Goal: Transaction & Acquisition: Purchase product/service

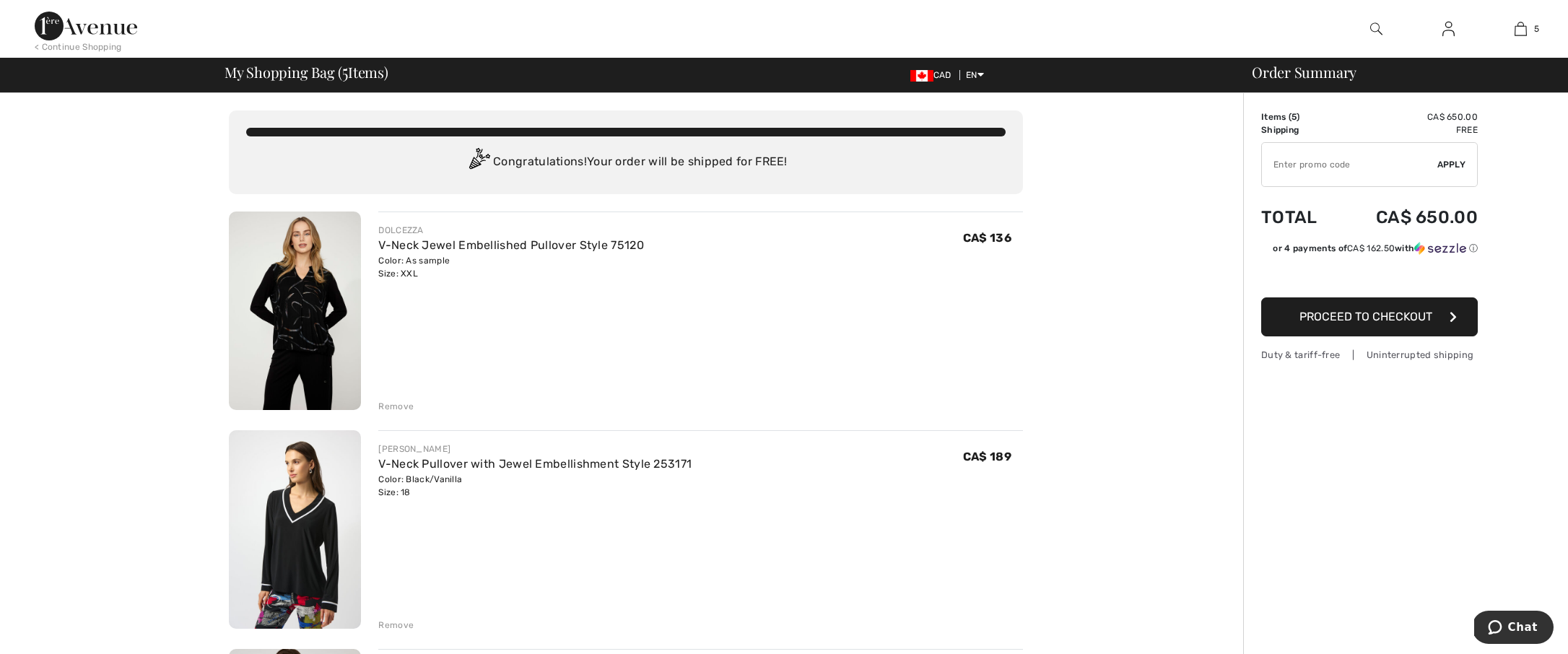
click at [1294, 321] on button "Proceed to Checkout" at bounding box center [1370, 317] width 217 height 39
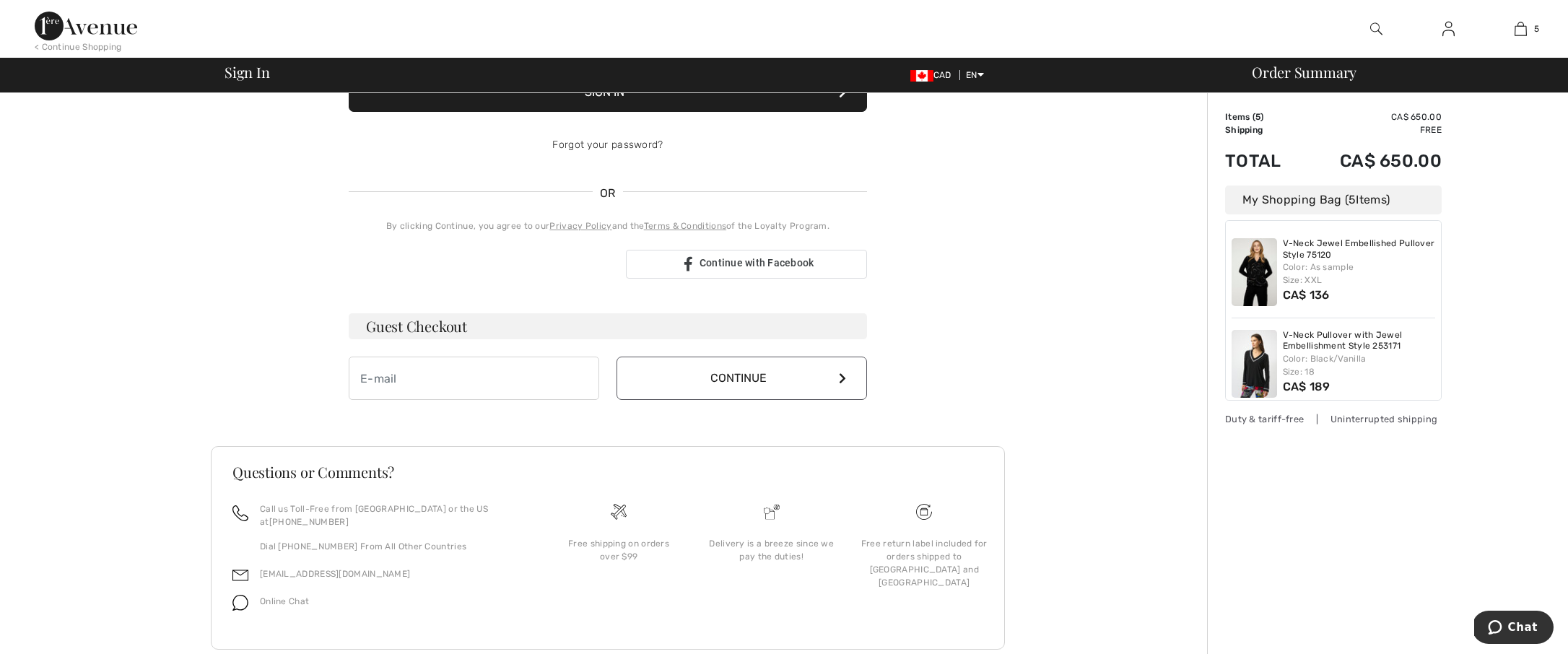
scroll to position [253, 0]
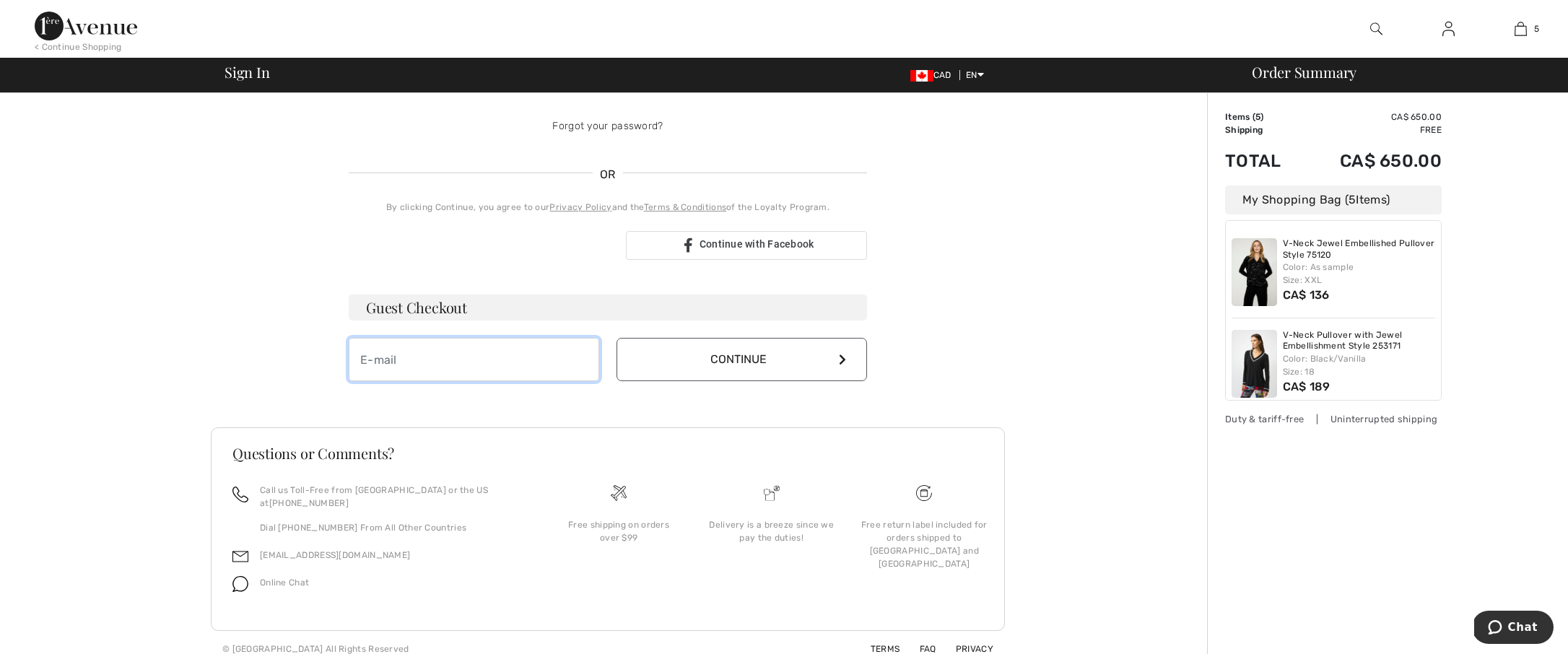
click at [434, 359] on input "email" at bounding box center [473, 360] width 250 height 44
type input "lisa.k.kendall@gmail.com"
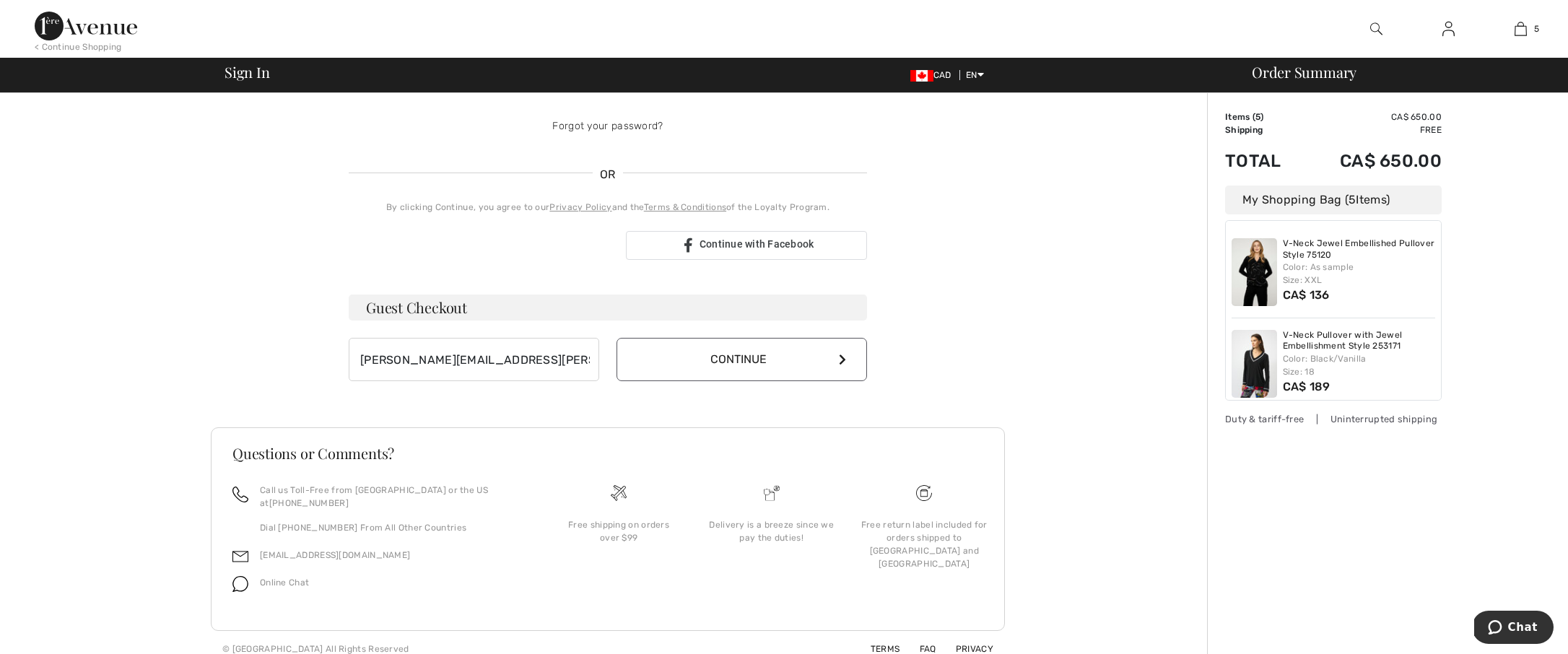
click at [823, 360] on button "Continue" at bounding box center [742, 360] width 250 height 44
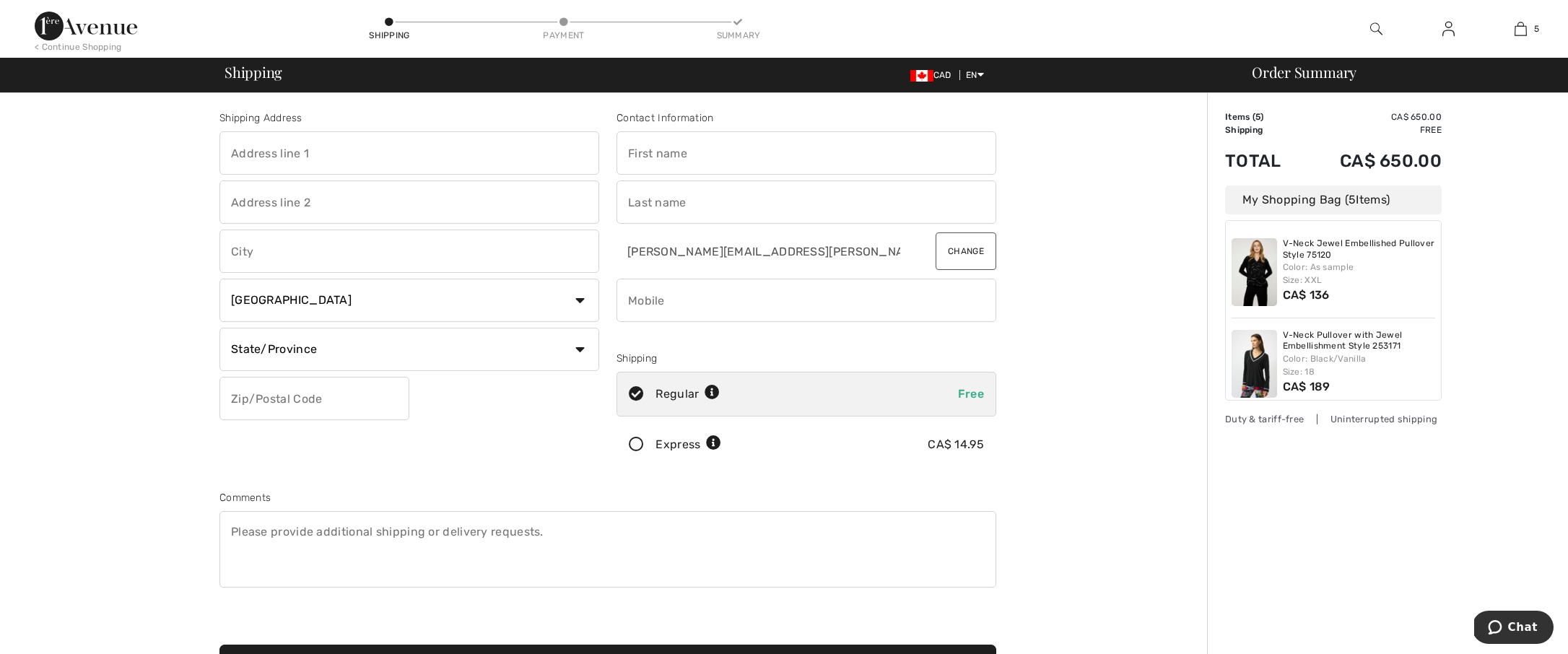
click at [412, 151] on input "text" at bounding box center [409, 154] width 379 height 44
type input "[STREET_ADDRESS][PERSON_NAME]"
type input "Caledon"
select select "ON"
type input "L7K 1N7"
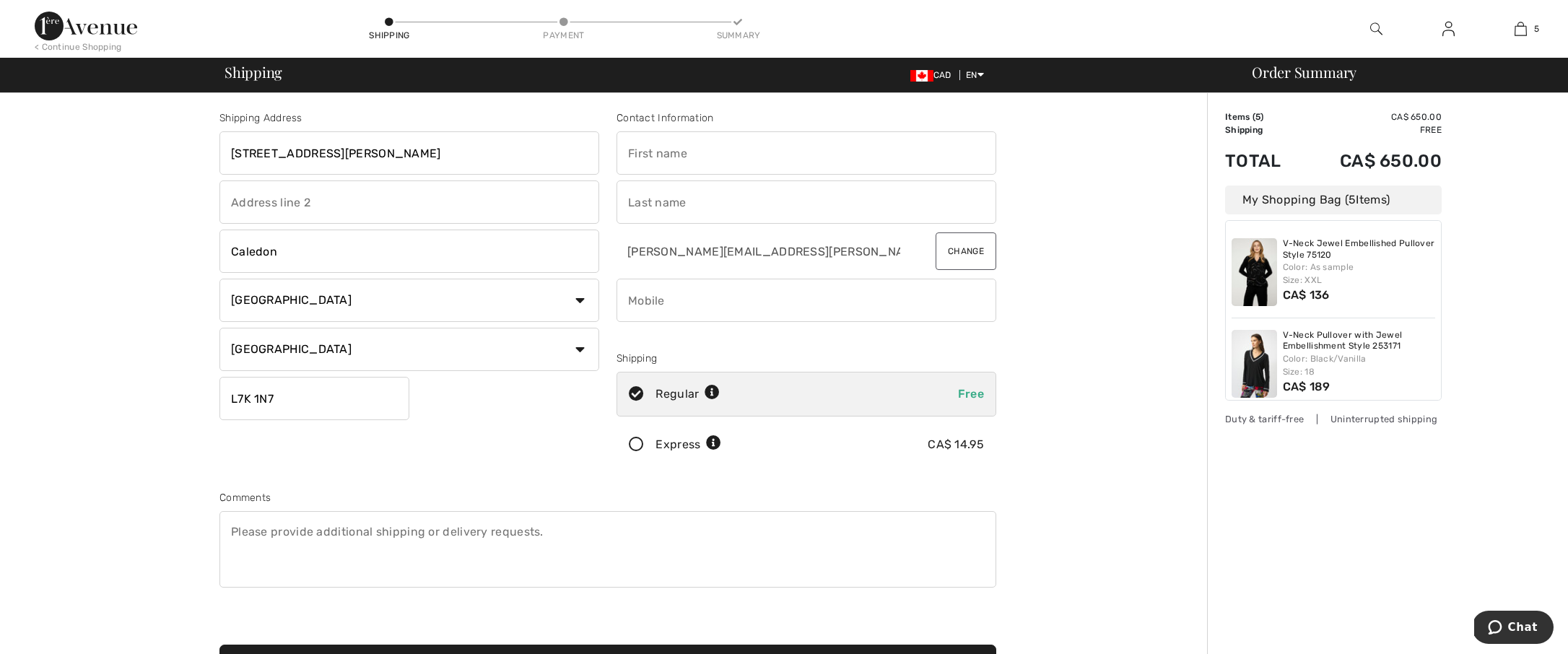
type input "Lisa"
type input "McGibbon"
type input "4163189736"
type input "L7K1N7"
click at [633, 446] on icon at bounding box center [636, 445] width 39 height 15
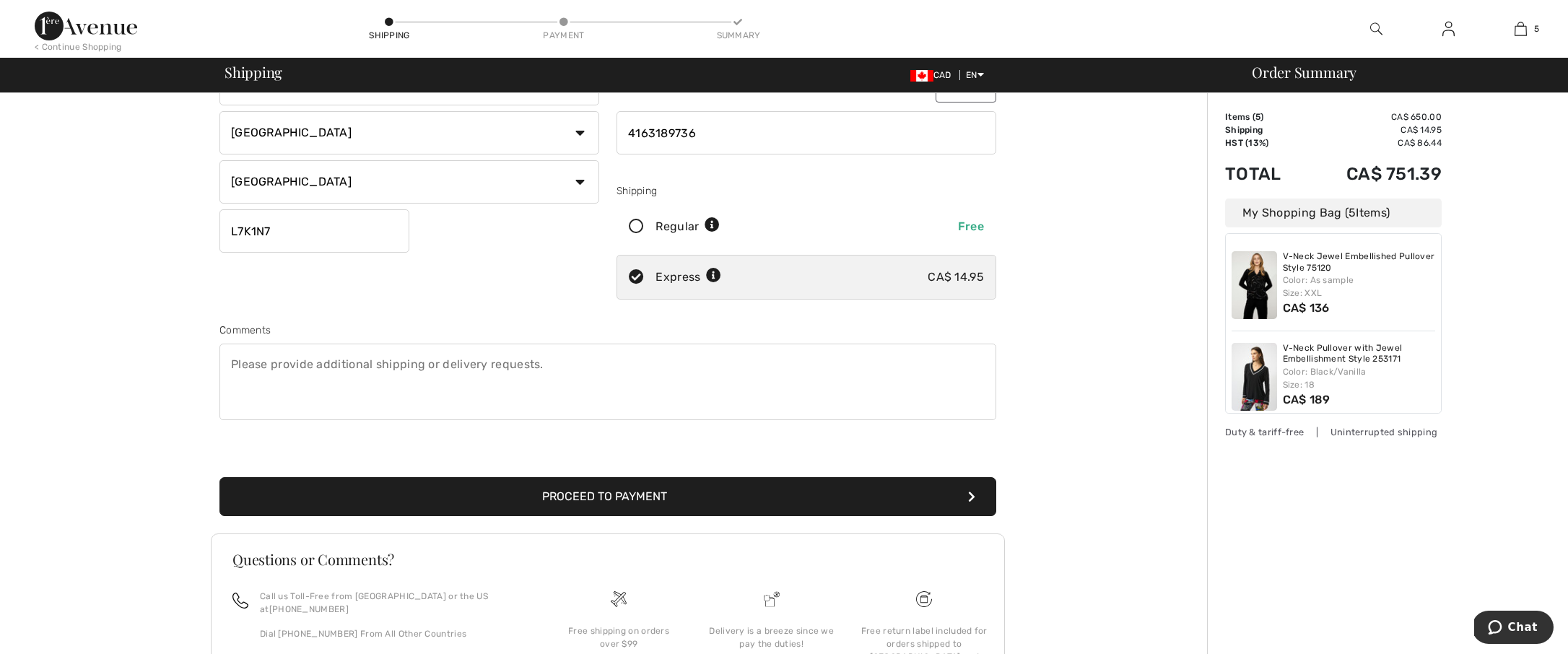
scroll to position [168, 0]
click at [627, 493] on button "Proceed to Payment" at bounding box center [608, 496] width 777 height 39
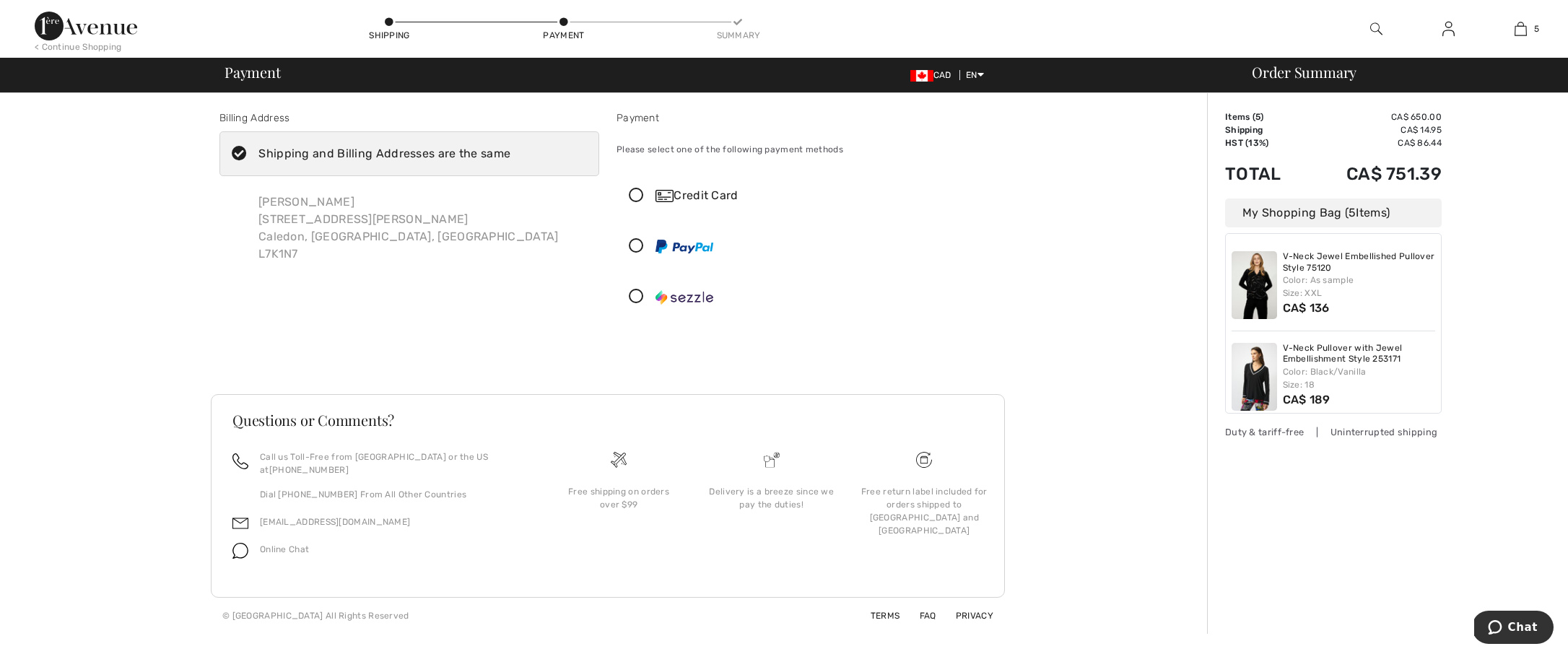
click at [633, 196] on icon at bounding box center [636, 196] width 39 height 15
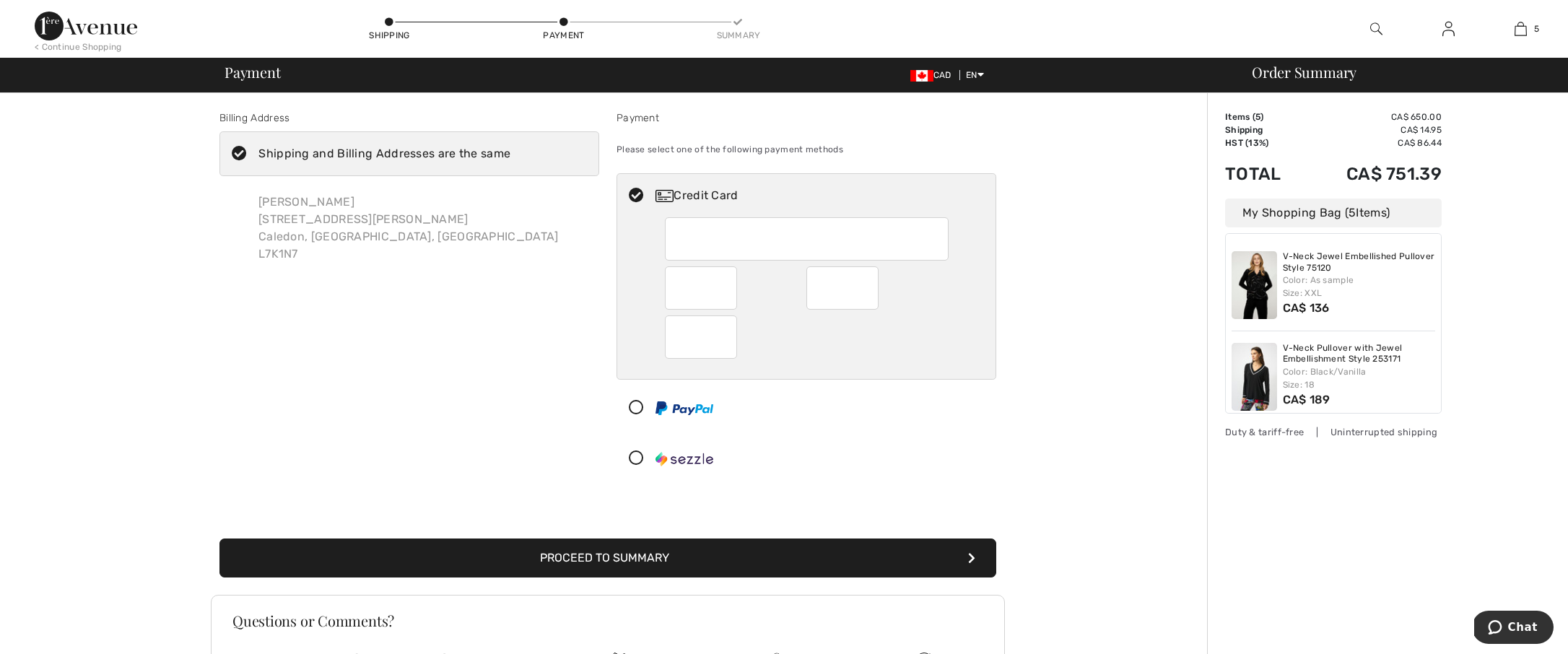
click at [567, 375] on div "Billing Address Shipping and Billing Addresses are the same Lisa Mcgibbon 38 Wi…" at bounding box center [409, 299] width 397 height 376
click at [517, 431] on div "Billing Address Shipping and Billing Addresses are the same Lisa Mcgibbon 38 Wi…" at bounding box center [409, 299] width 397 height 376
click at [542, 566] on button "Proceed to Summary" at bounding box center [608, 558] width 777 height 39
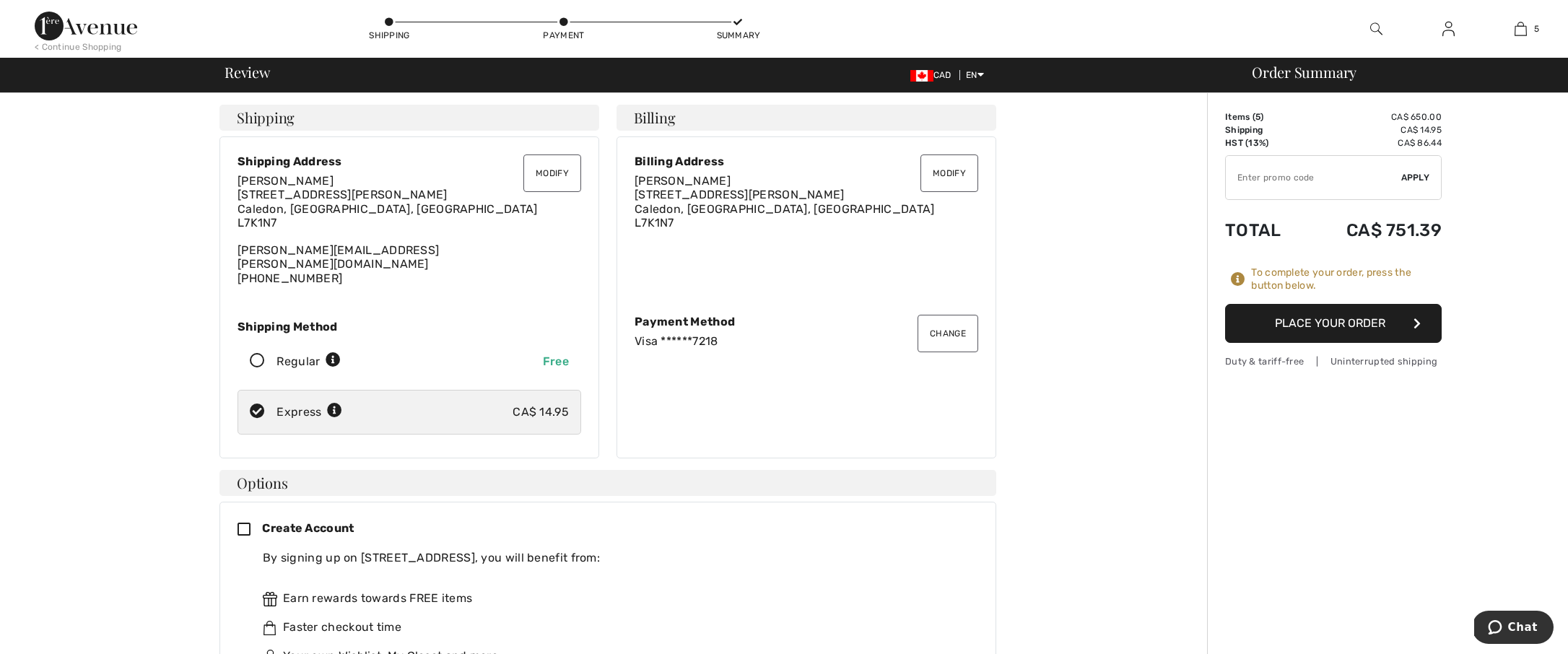
click at [1252, 318] on button "Place Your Order" at bounding box center [1334, 323] width 217 height 39
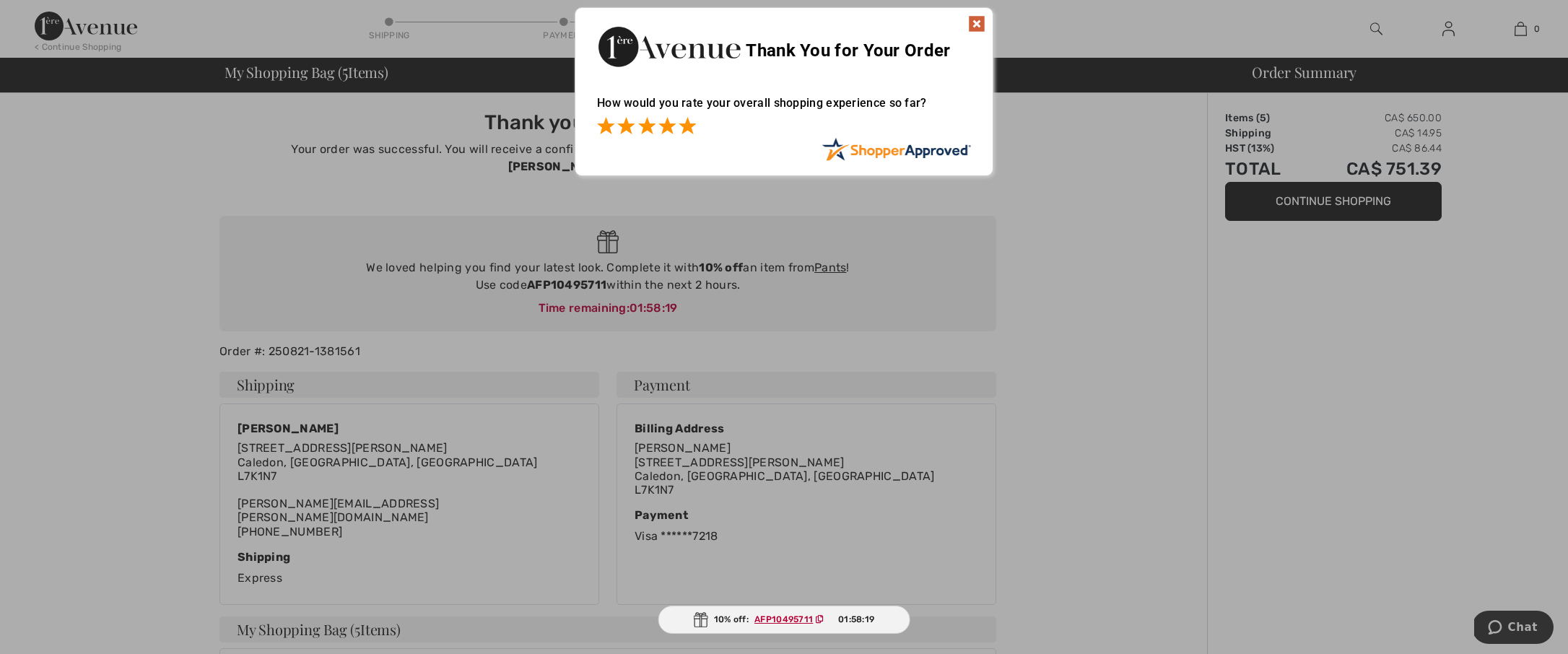
click at [684, 127] on span at bounding box center [687, 125] width 18 height 18
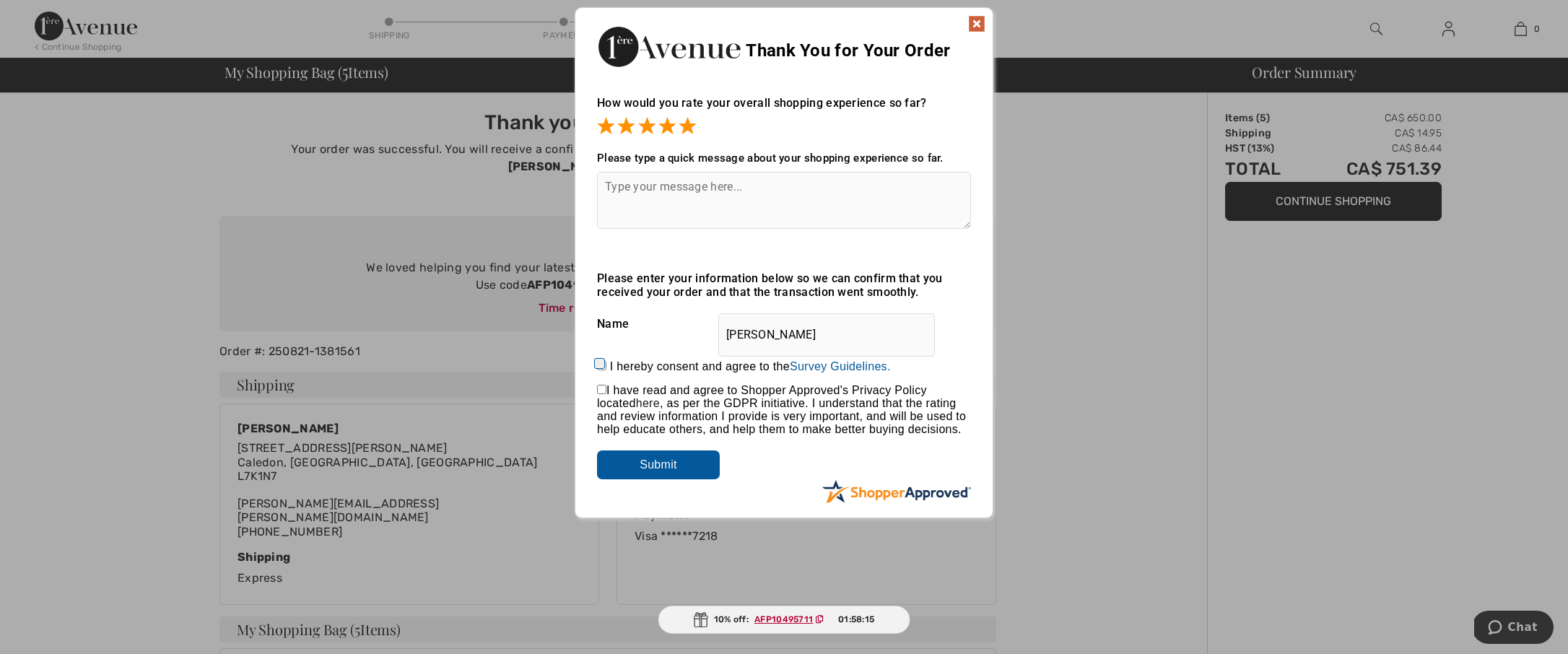
click at [977, 18] on img at bounding box center [977, 24] width 18 height 18
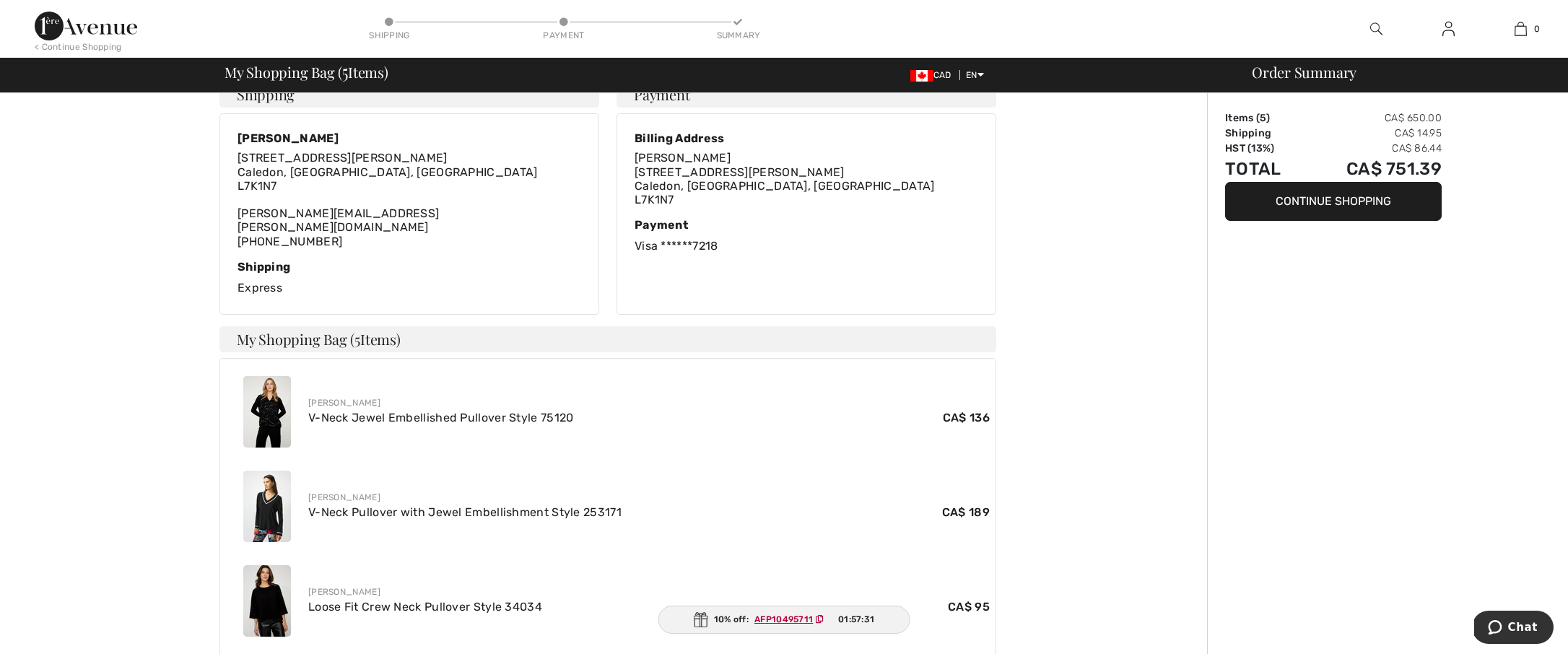
scroll to position [688, 0]
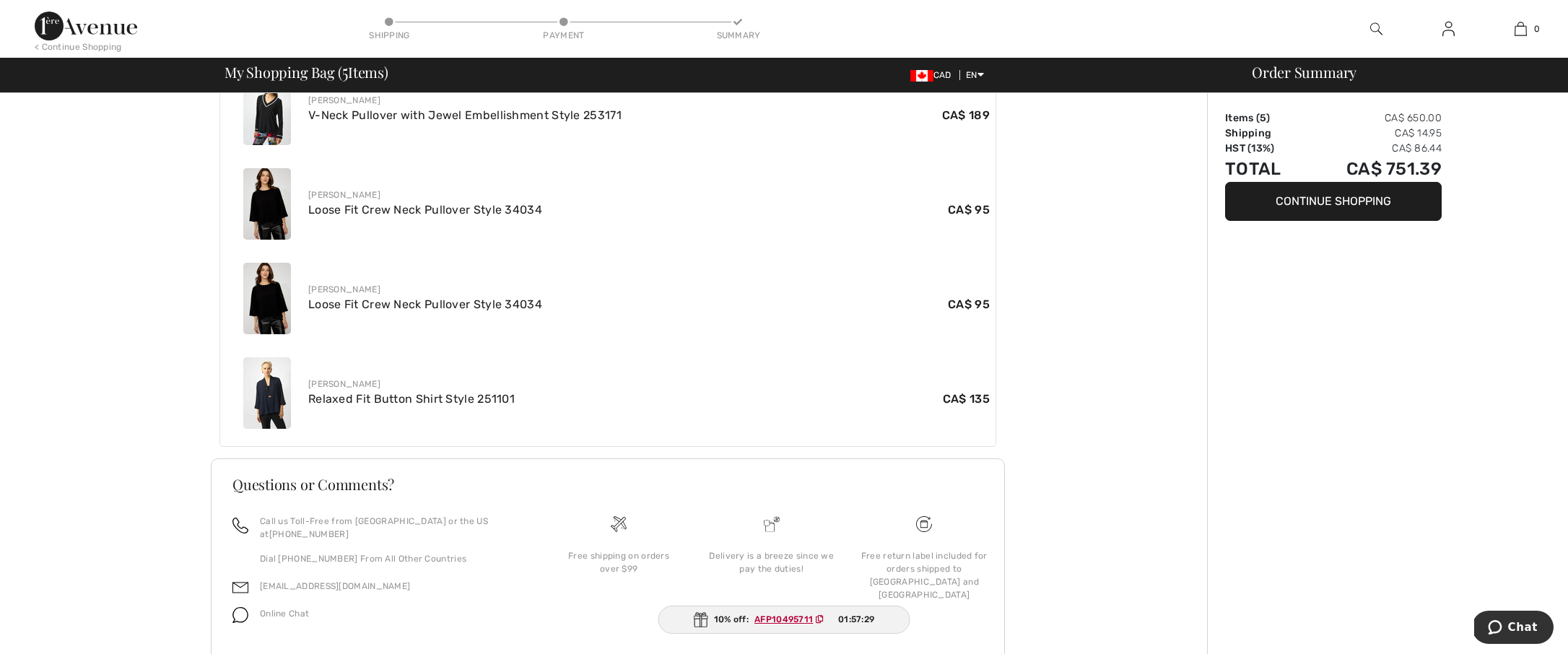
click at [1039, 599] on div "Thank you for your order! Your order was successful. You will receive a confirm…" at bounding box center [608, 52] width 1199 height 1293
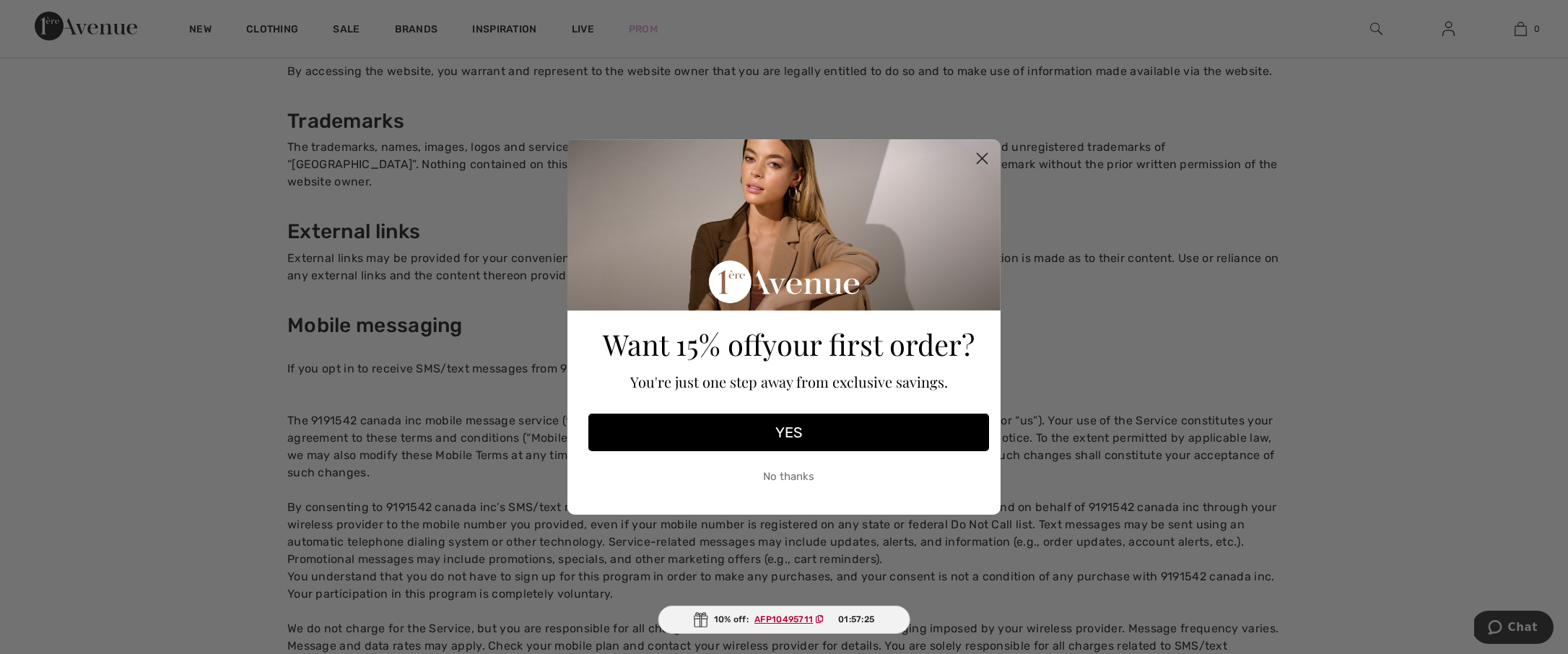
scroll to position [219, 0]
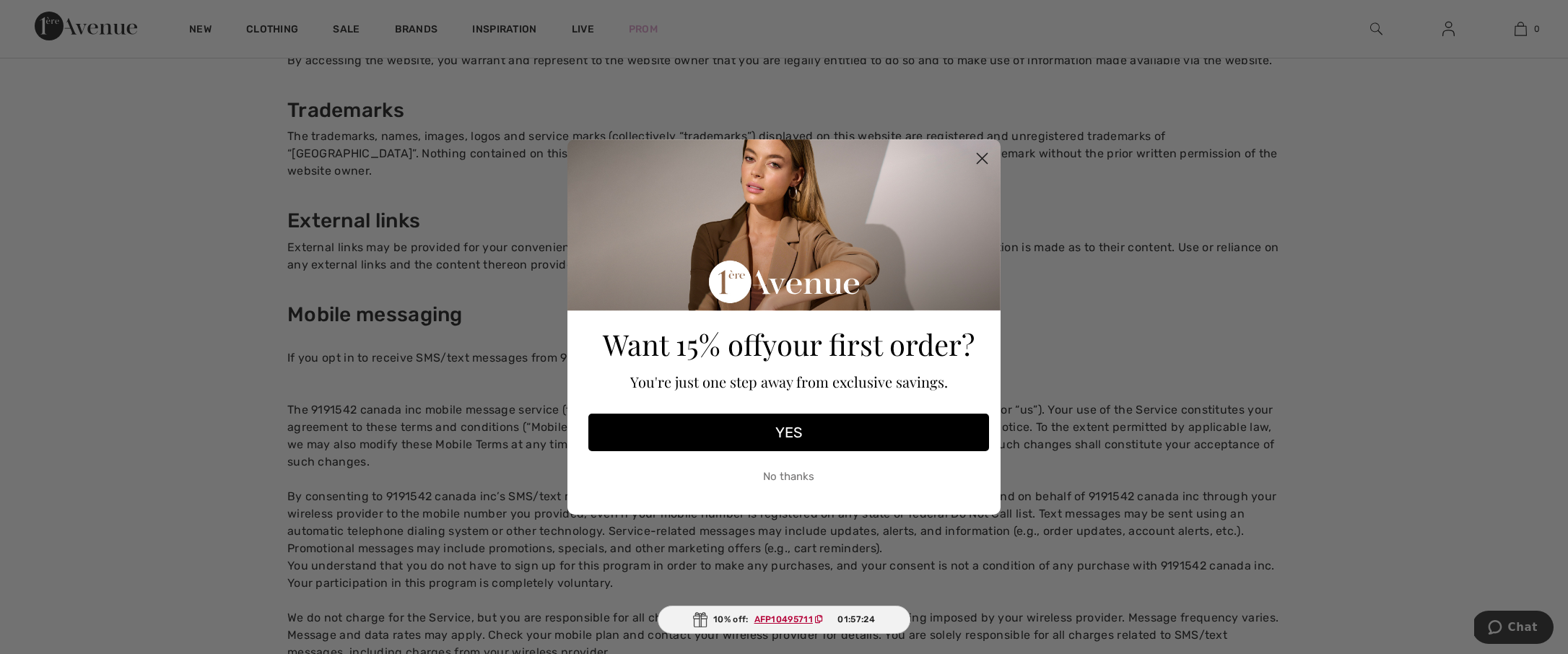
click at [782, 473] on button "No thanks" at bounding box center [788, 476] width 400 height 36
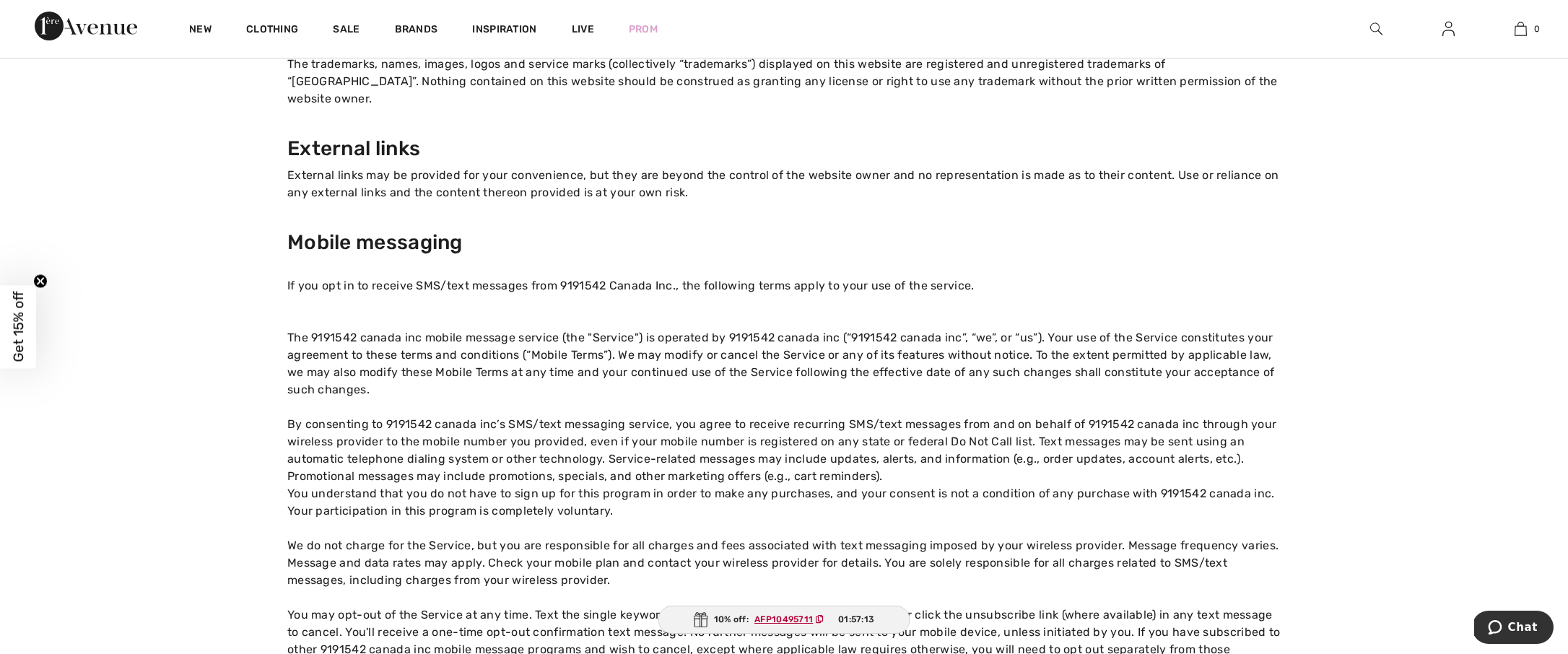
scroll to position [290, 0]
click at [843, 31] on div "New Clothing Sale Brands Inspiration Live Prom 0 Your bag is empty" at bounding box center [784, 29] width 1568 height 58
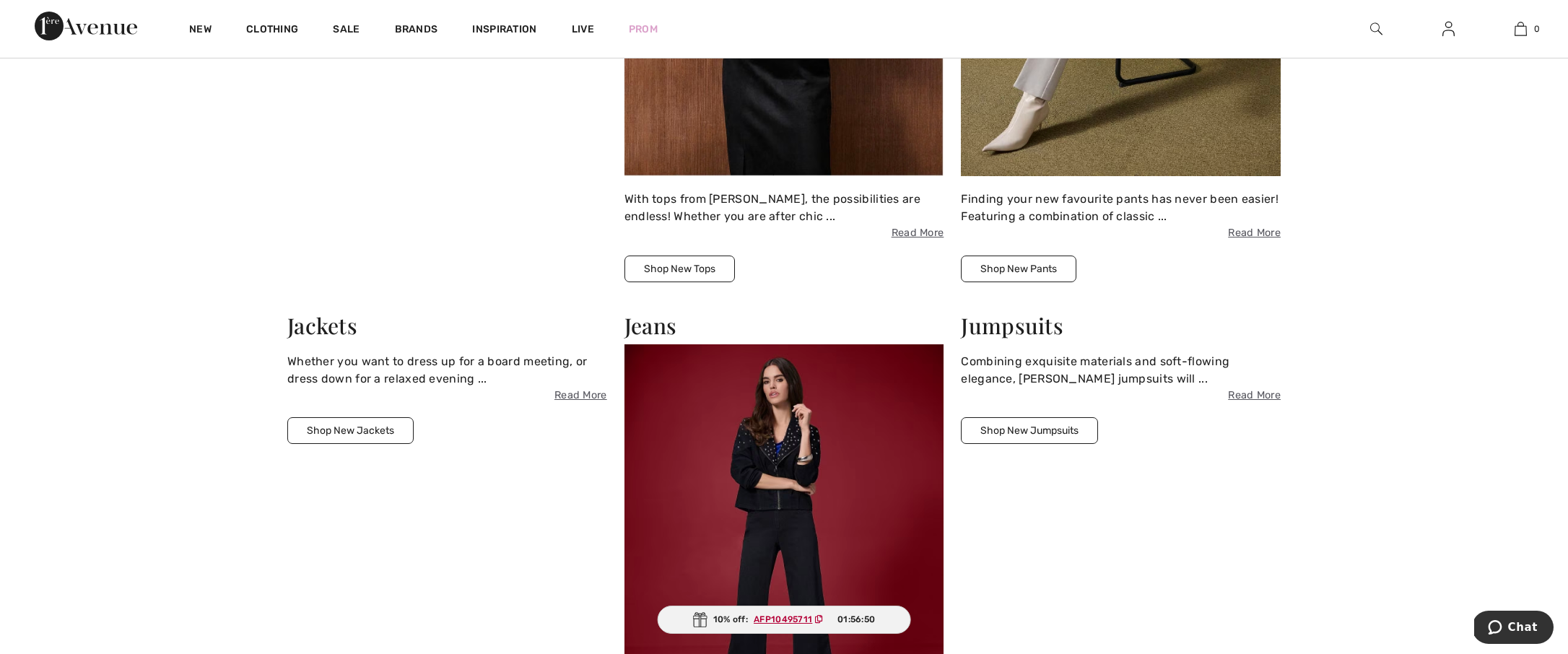
scroll to position [2080, 0]
click at [365, 505] on div "Jackets Whether you want to dress up for a board meeting, or dress down for a r…" at bounding box center [447, 576] width 337 height 528
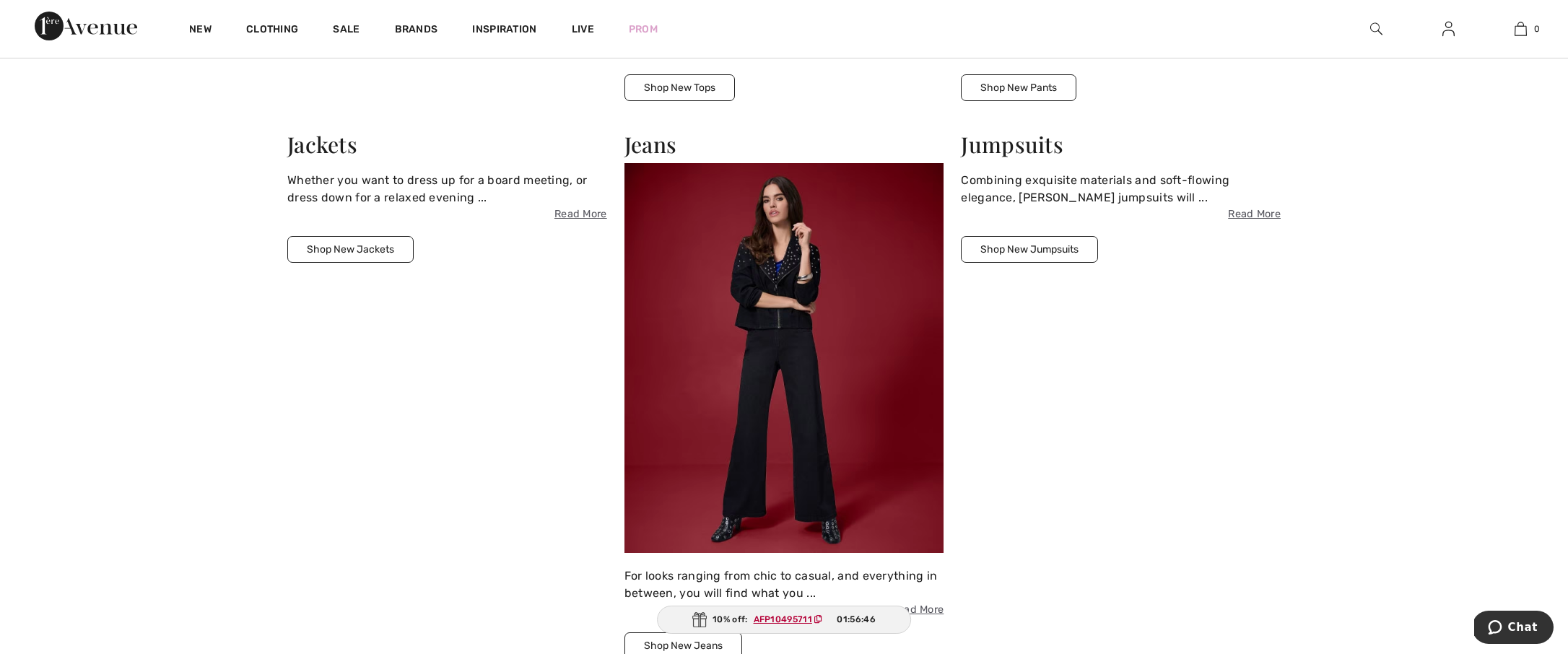
scroll to position [2262, 0]
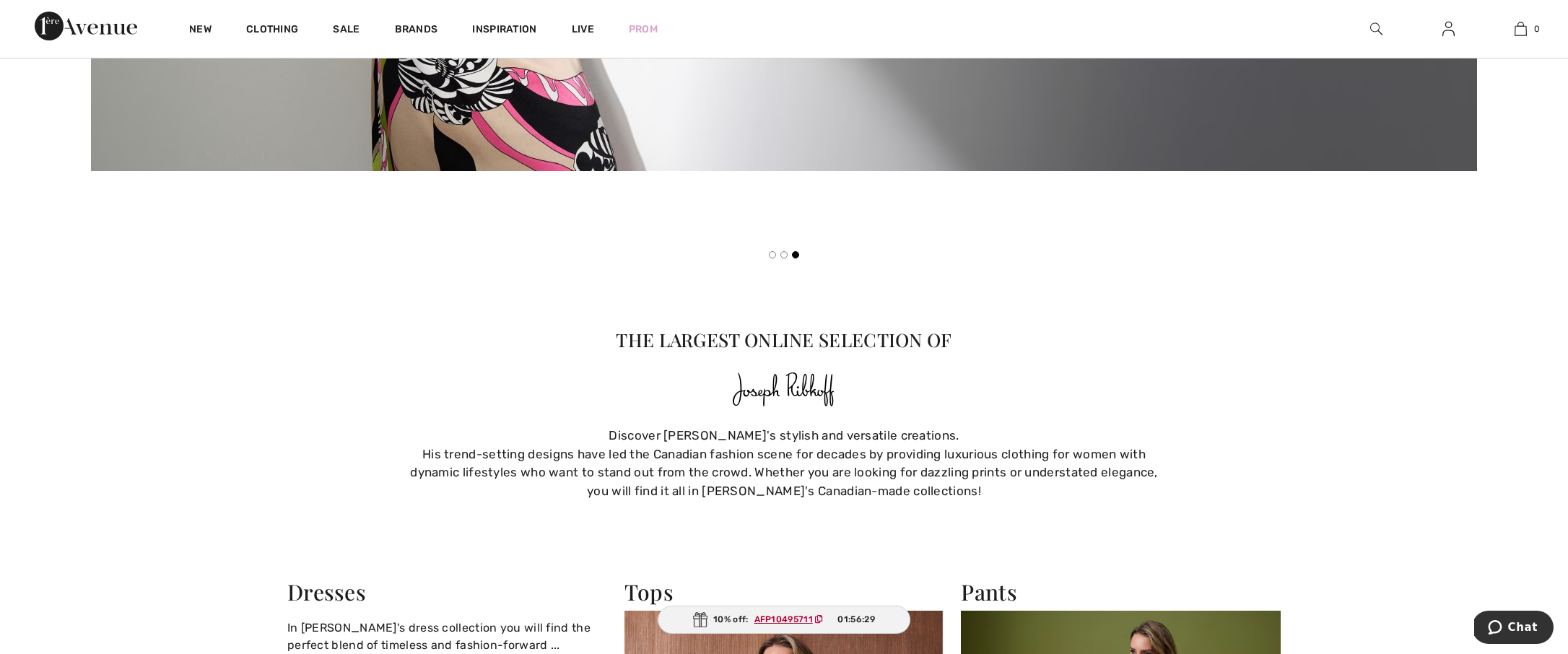
scroll to position [1232, 0]
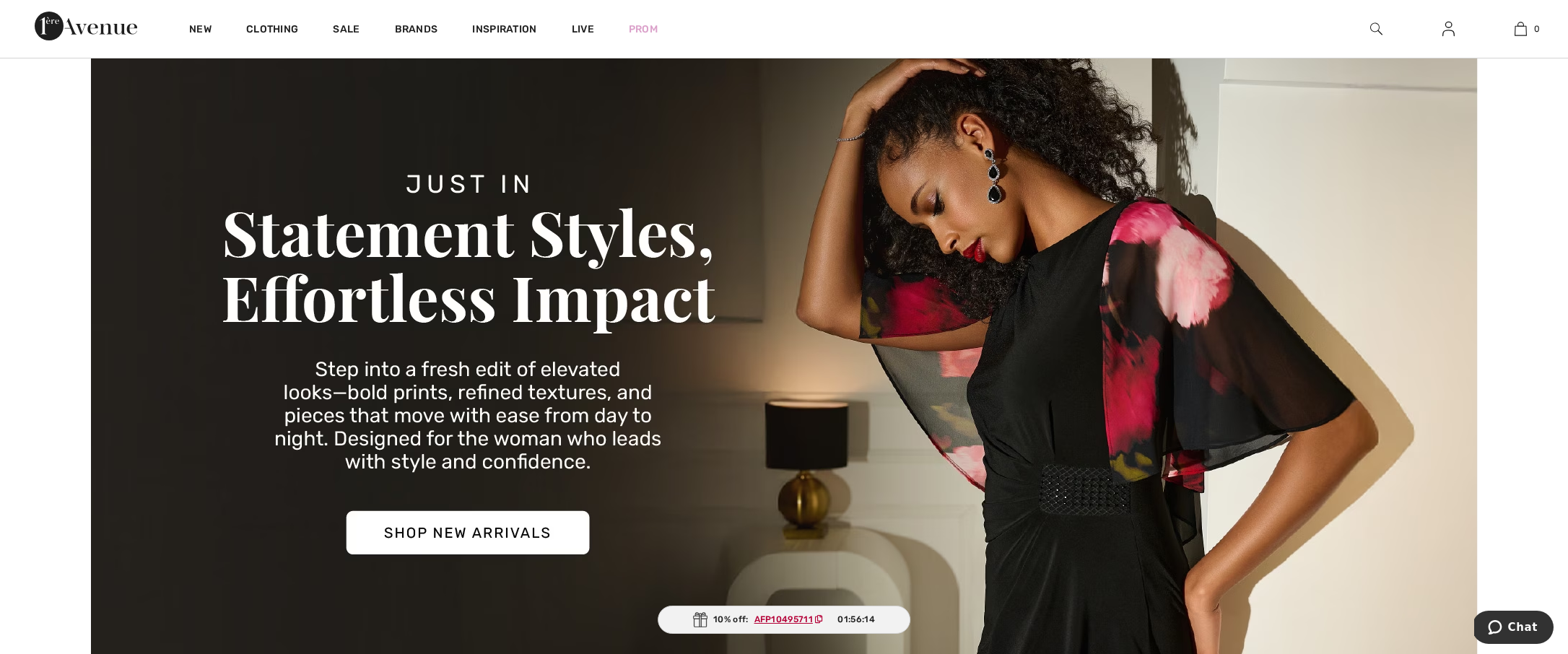
scroll to position [0, 0]
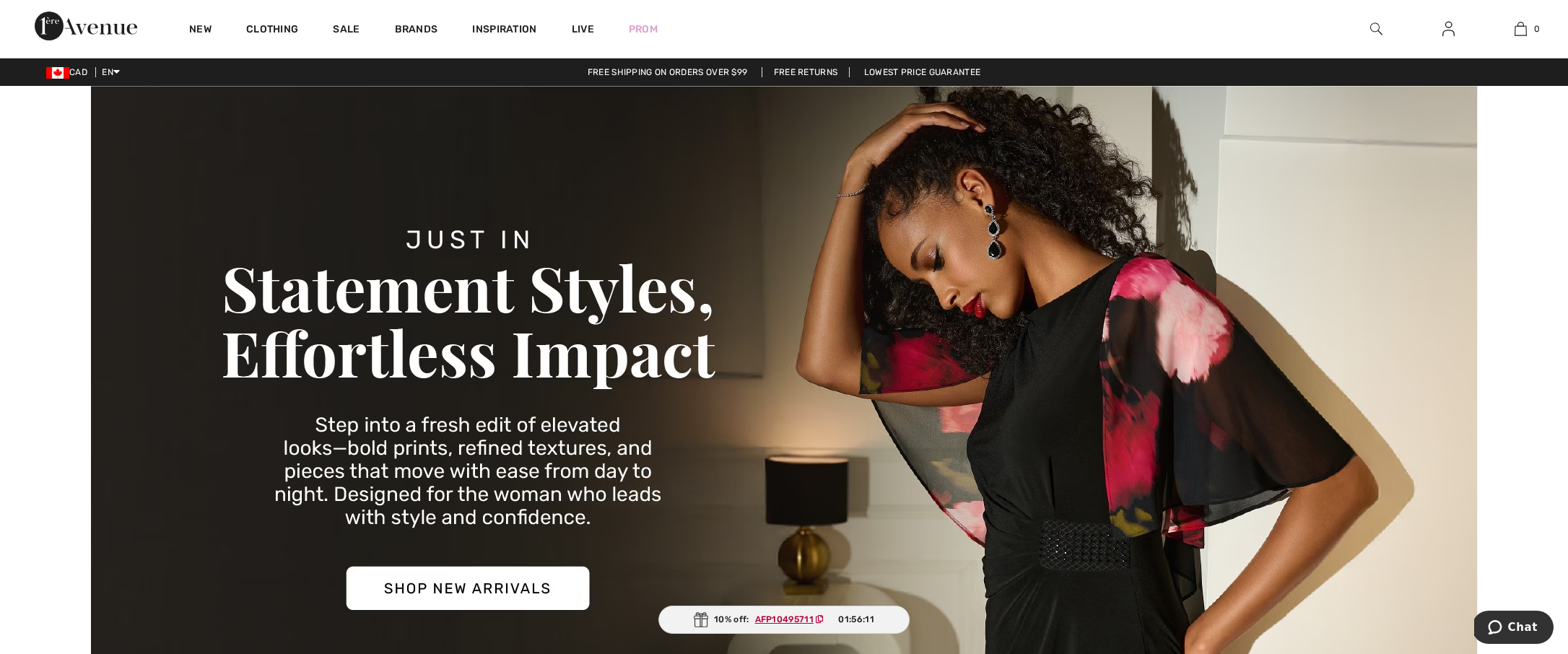
click at [949, 34] on div "New Clothing Sale Brands Inspiration Live Prom 0 Your bag is empty" at bounding box center [784, 29] width 1568 height 58
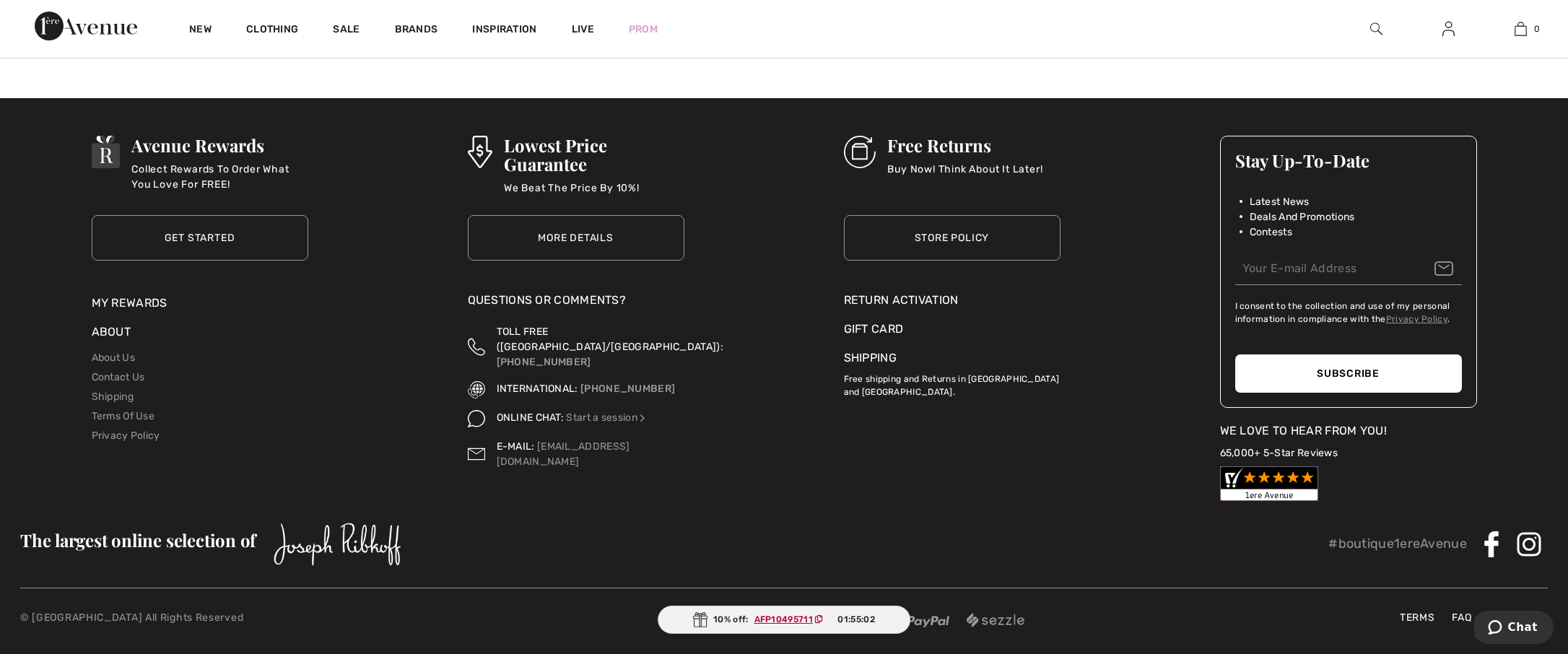
scroll to position [5821, 0]
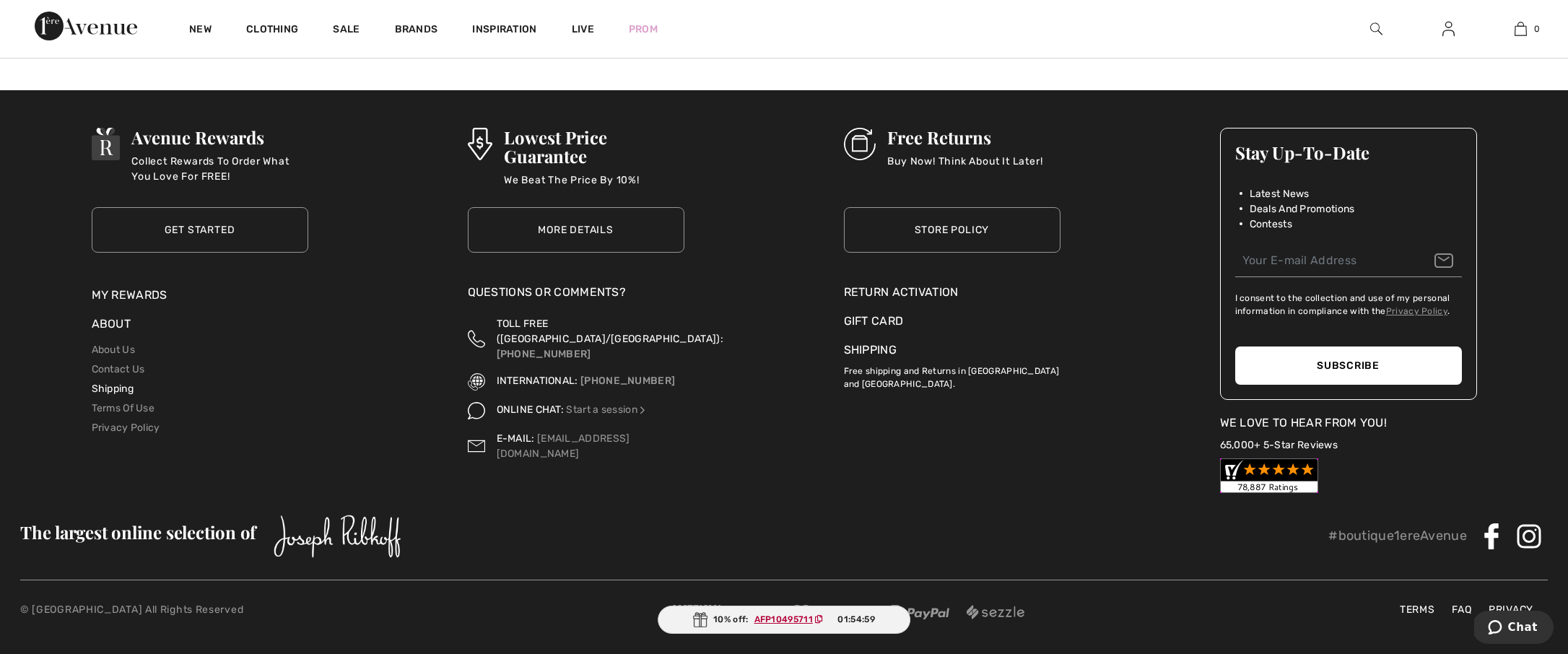
click at [104, 387] on link "Shipping" at bounding box center [112, 389] width 42 height 13
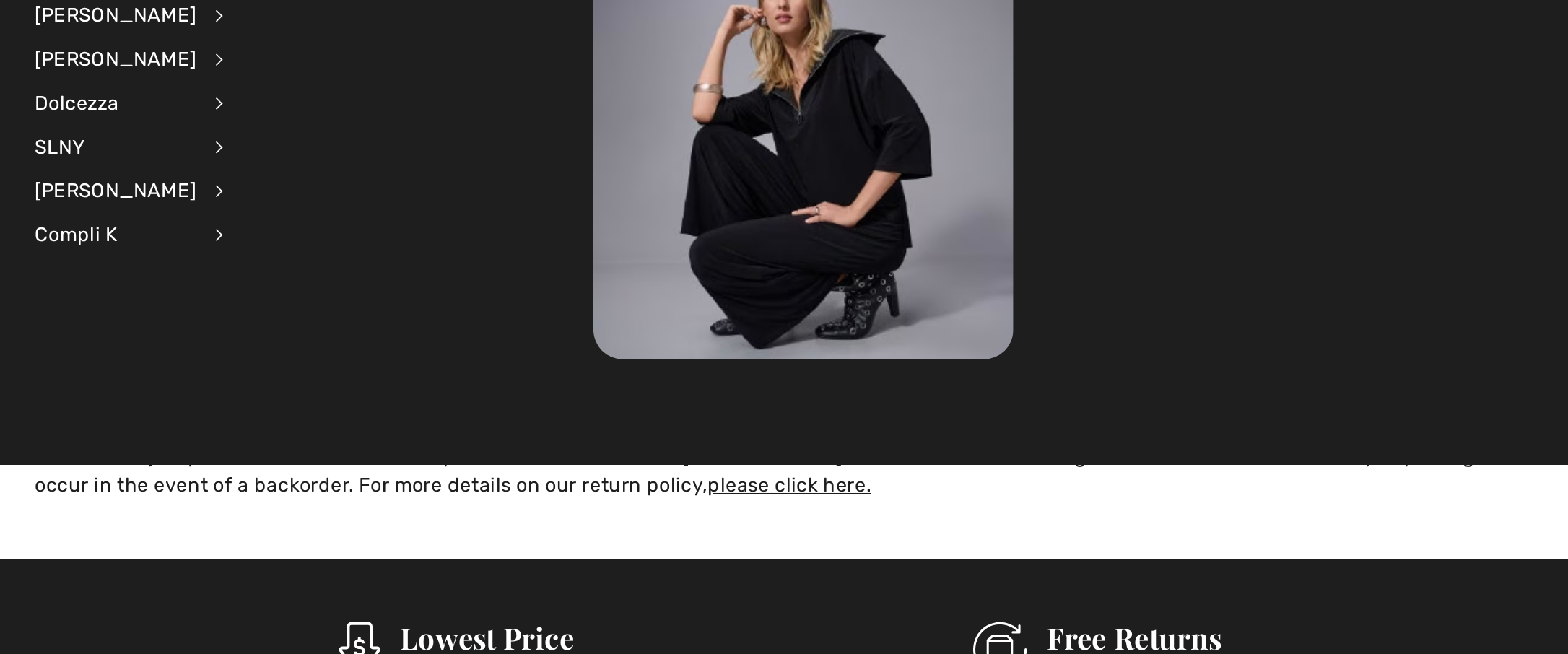
click at [521, 328] on div "All Brands Joseph Ribkoff View All Accessories Dresses & Jumpsuits Jackets & Bl…" at bounding box center [452, 217] width 332 height 249
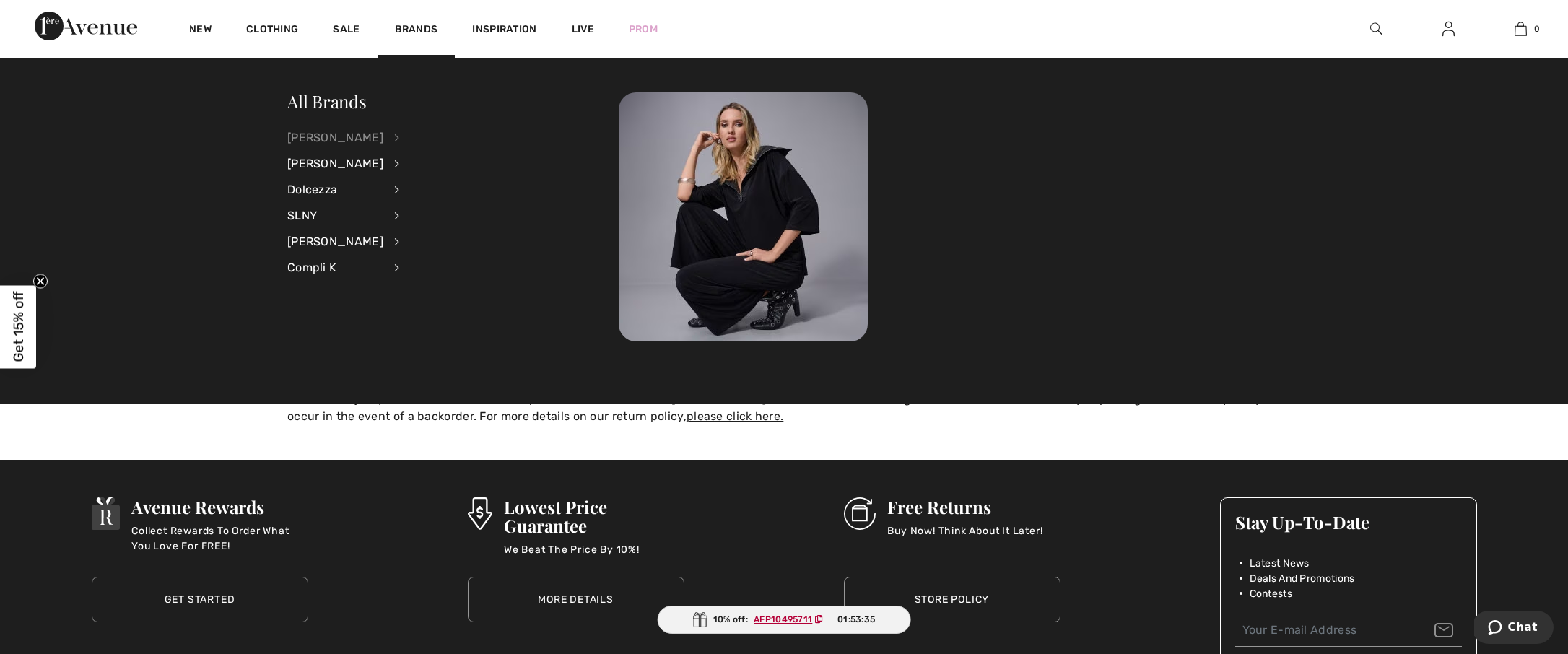
click at [335, 144] on div "[PERSON_NAME]" at bounding box center [335, 138] width 96 height 26
click at [431, 133] on link "View All" at bounding box center [473, 137] width 112 height 24
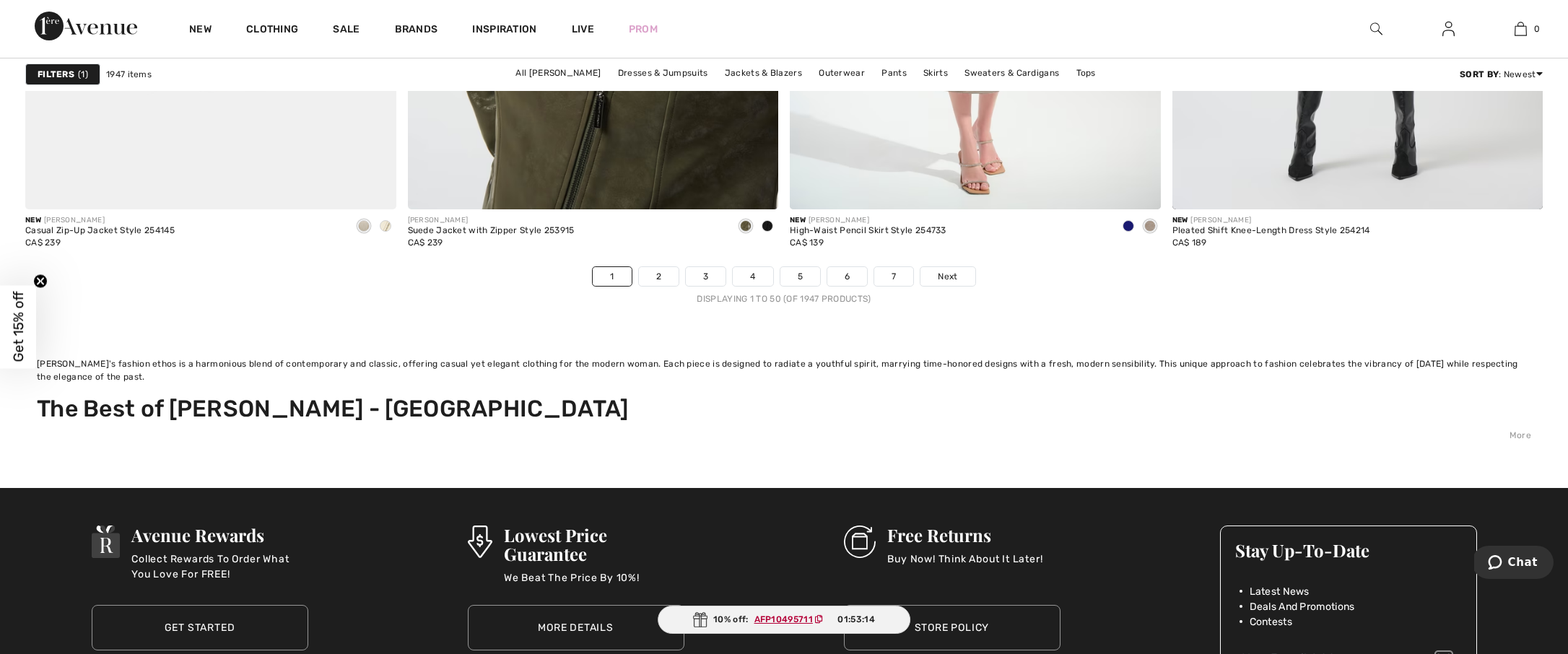
scroll to position [9839, 0]
